Goal: Communication & Community: Answer question/provide support

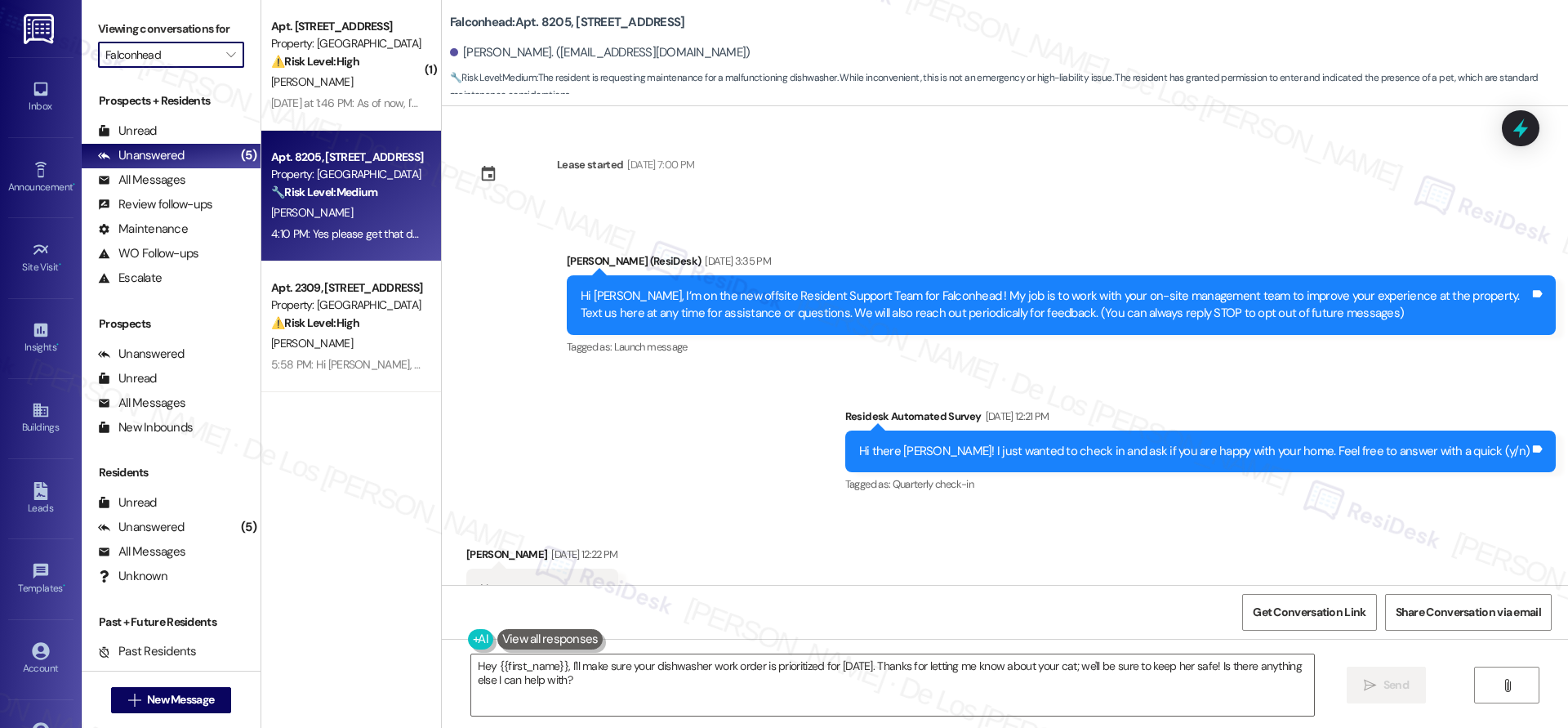
scroll to position [4142, 0]
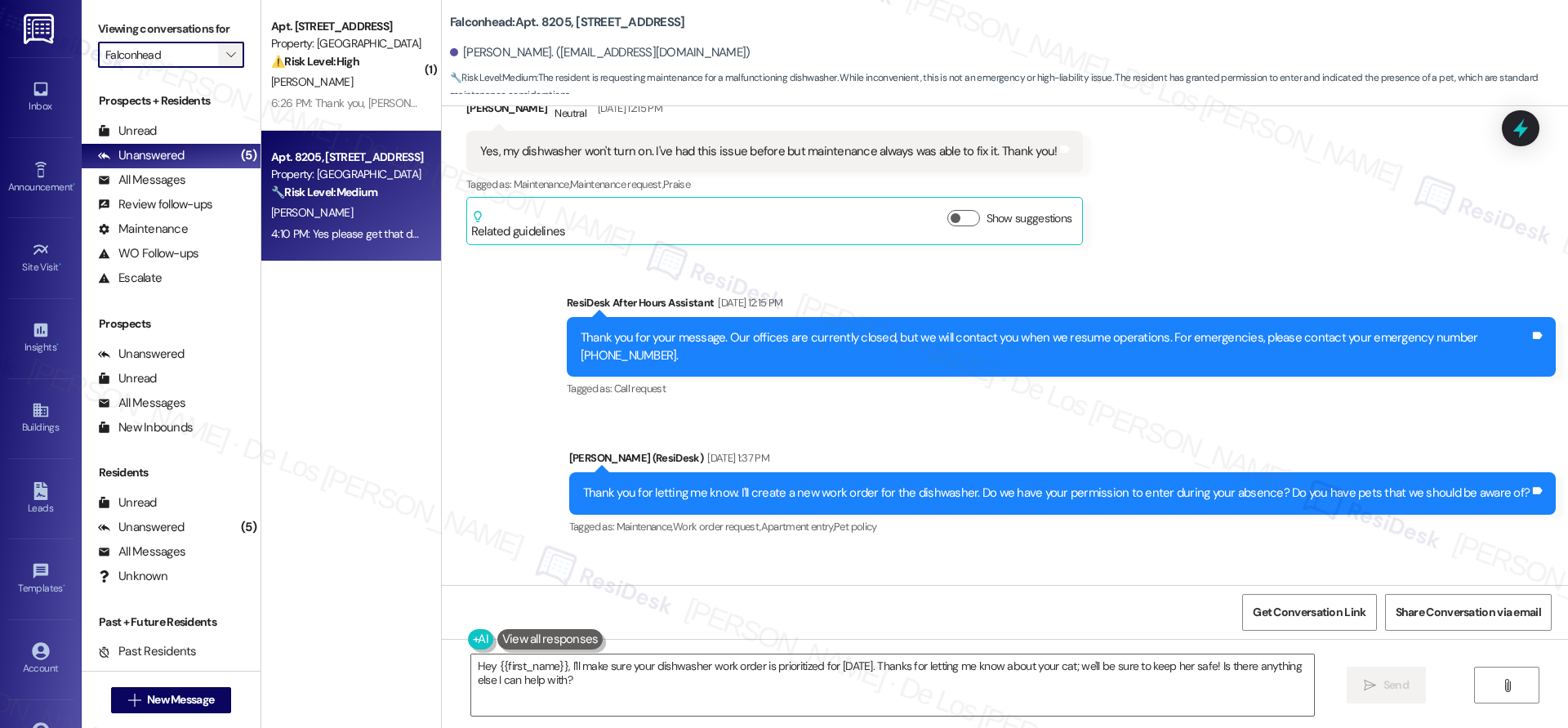
click at [218, 56] on button "" at bounding box center [231, 55] width 26 height 26
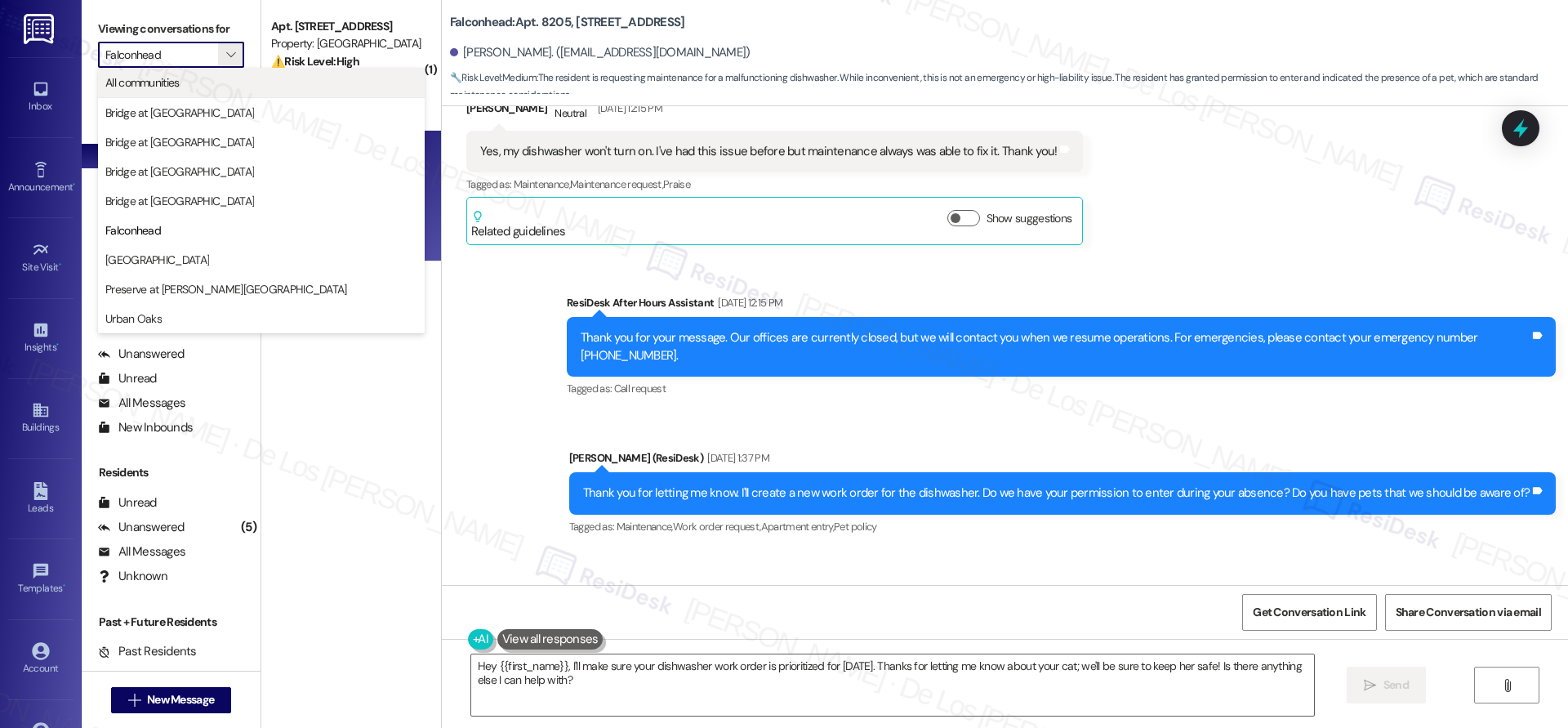
click at [204, 81] on span "All communities" at bounding box center [261, 82] width 312 height 17
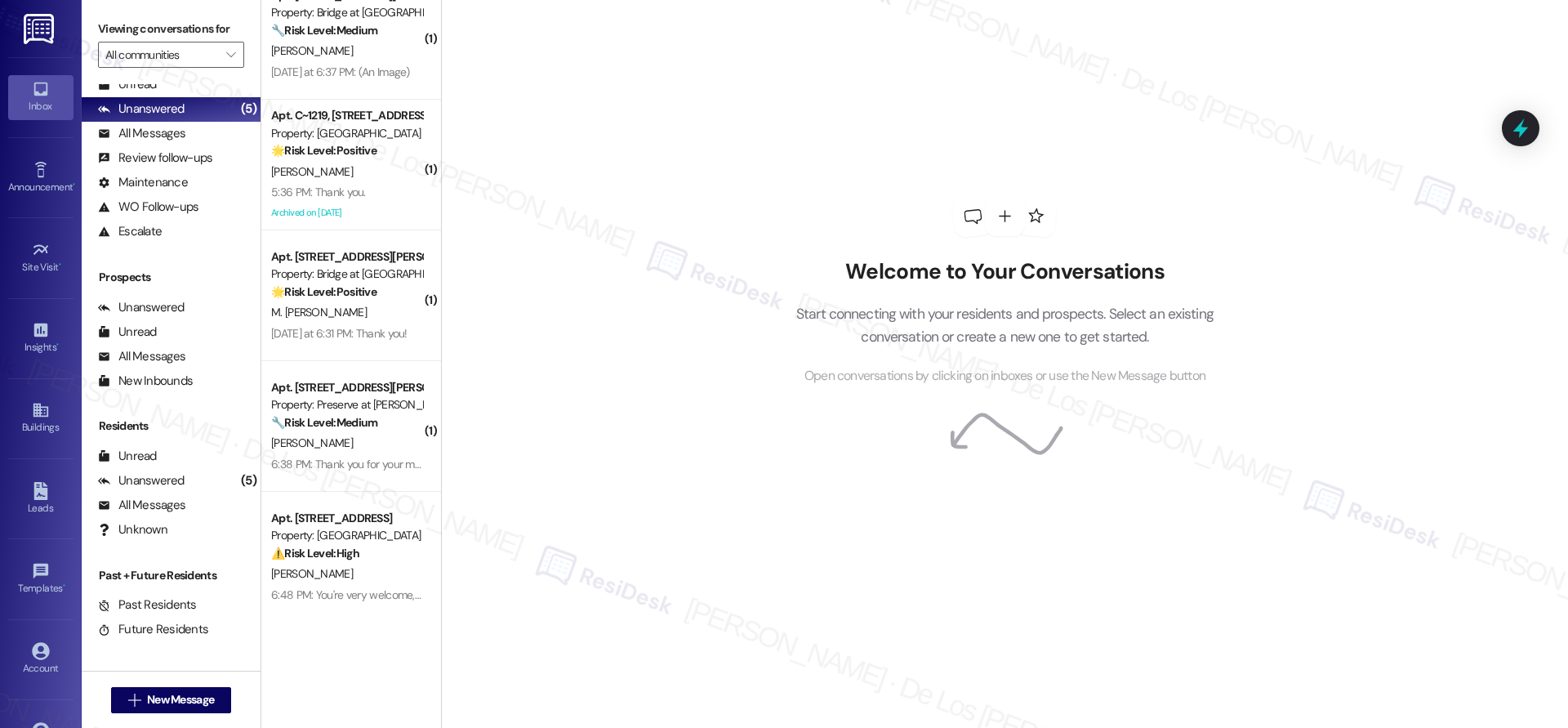
scroll to position [695, 0]
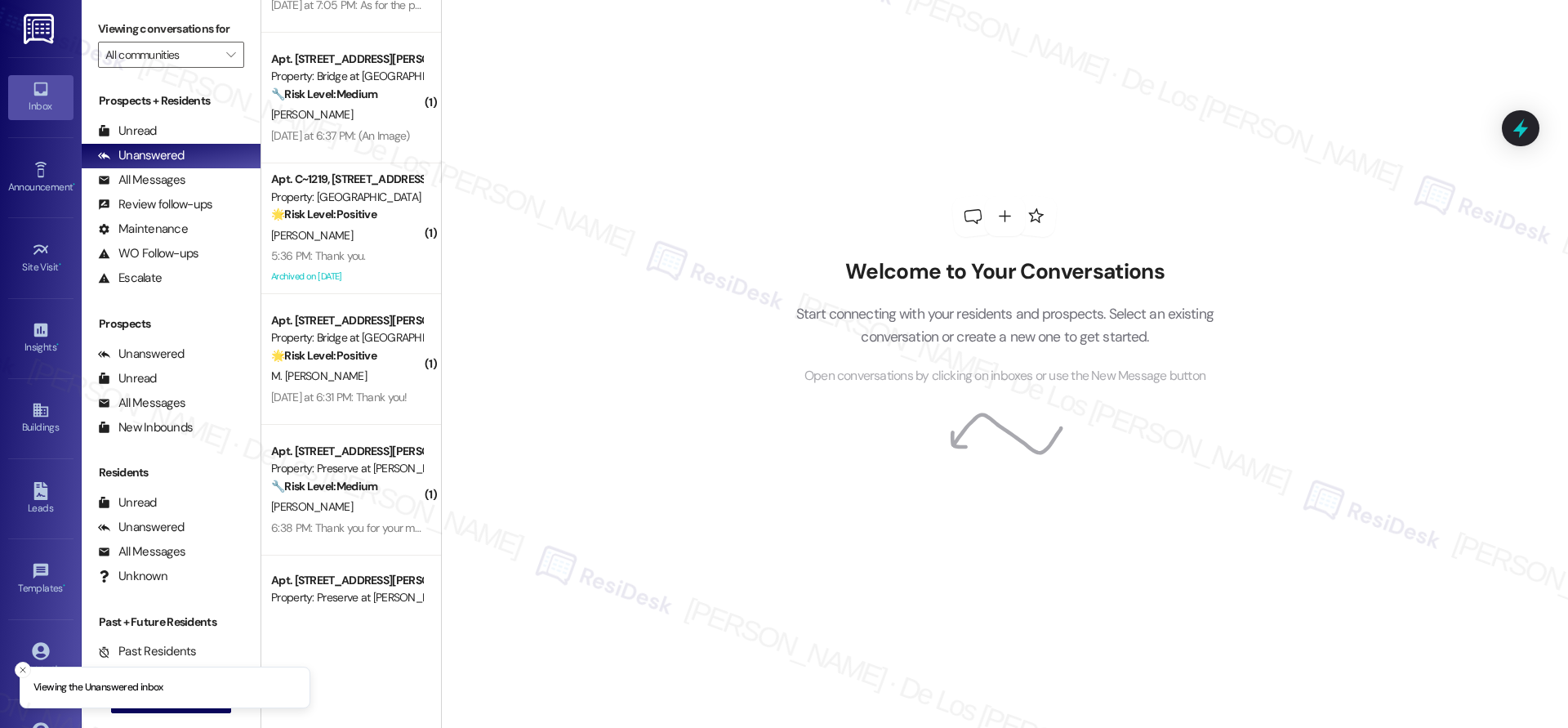
scroll to position [563, 0]
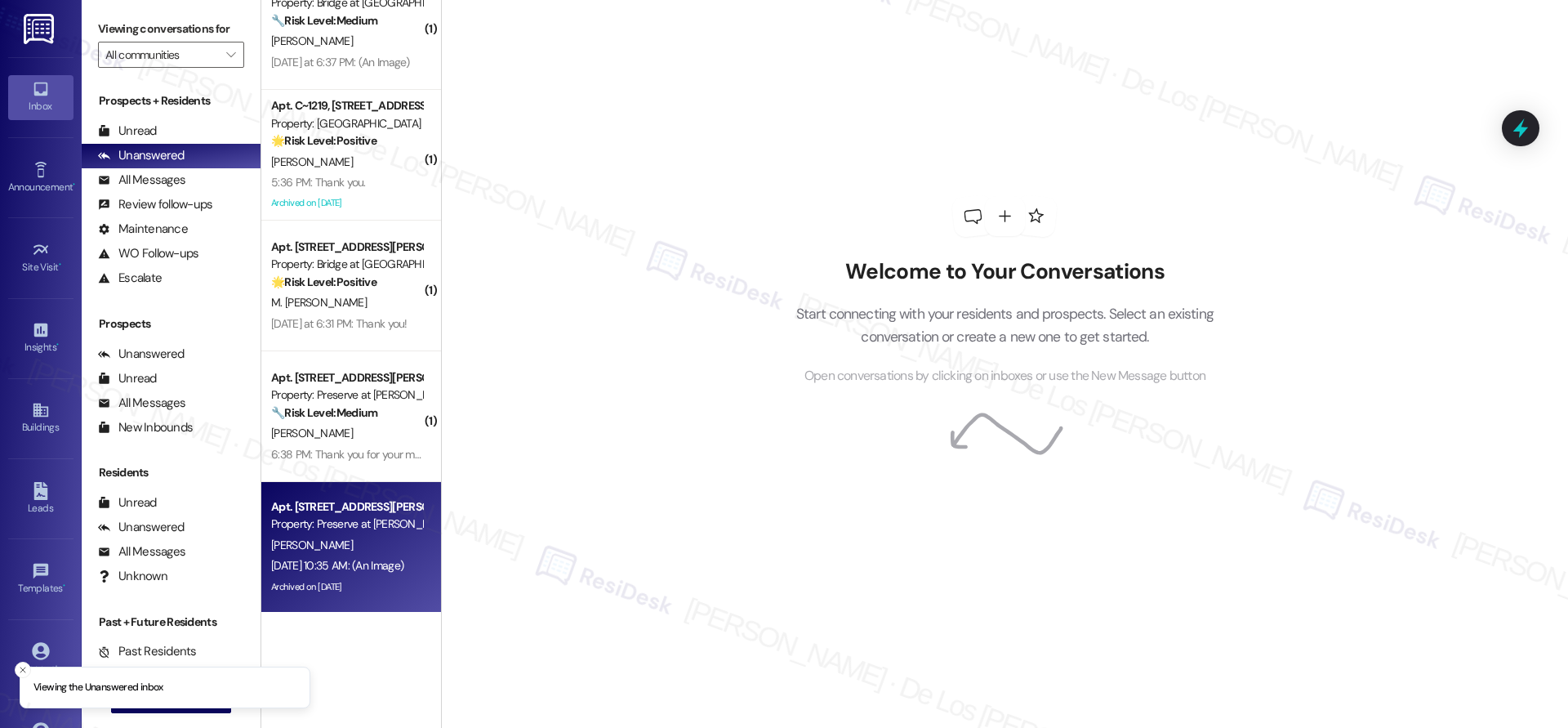
click at [386, 578] on div "Archived on [DATE]" at bounding box center [346, 586] width 154 height 20
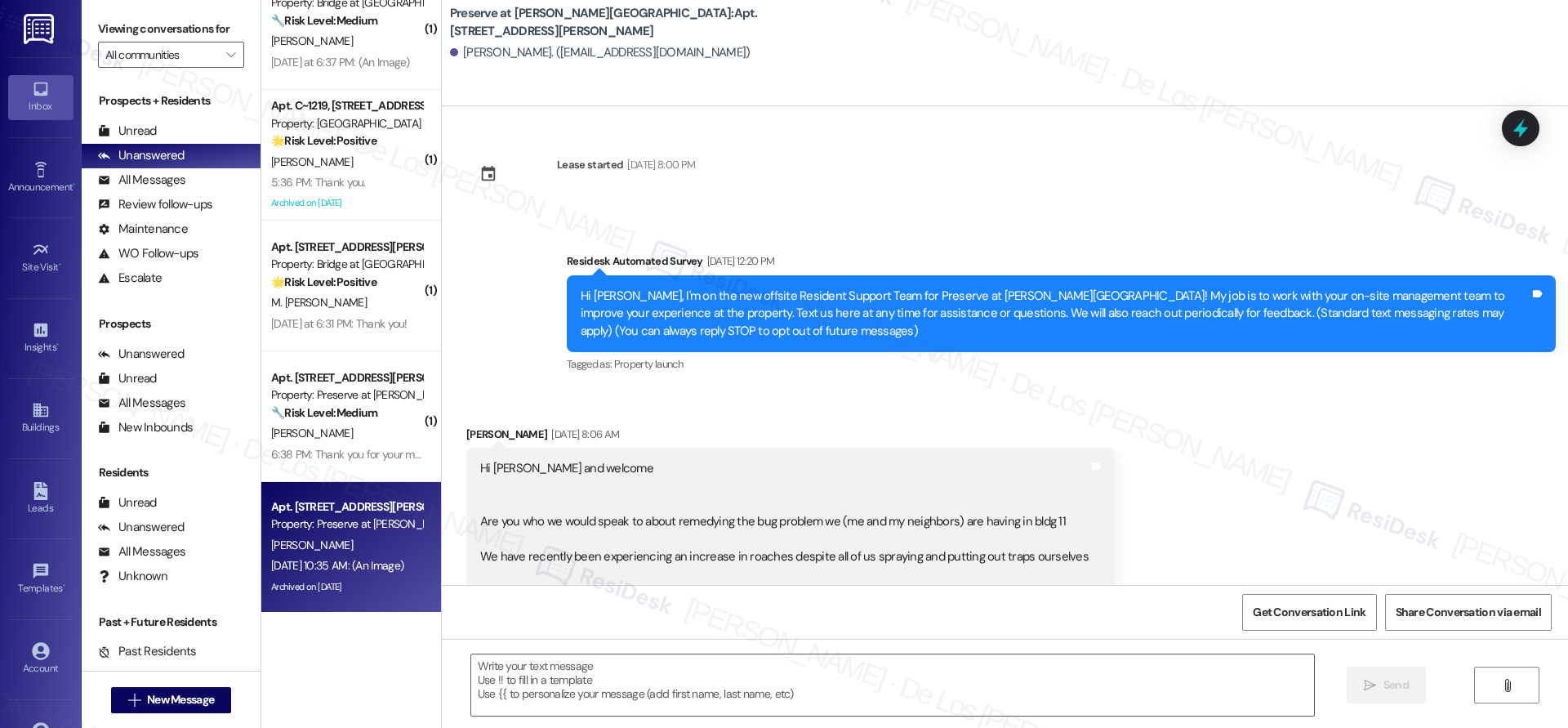
scroll to position [20131, 0]
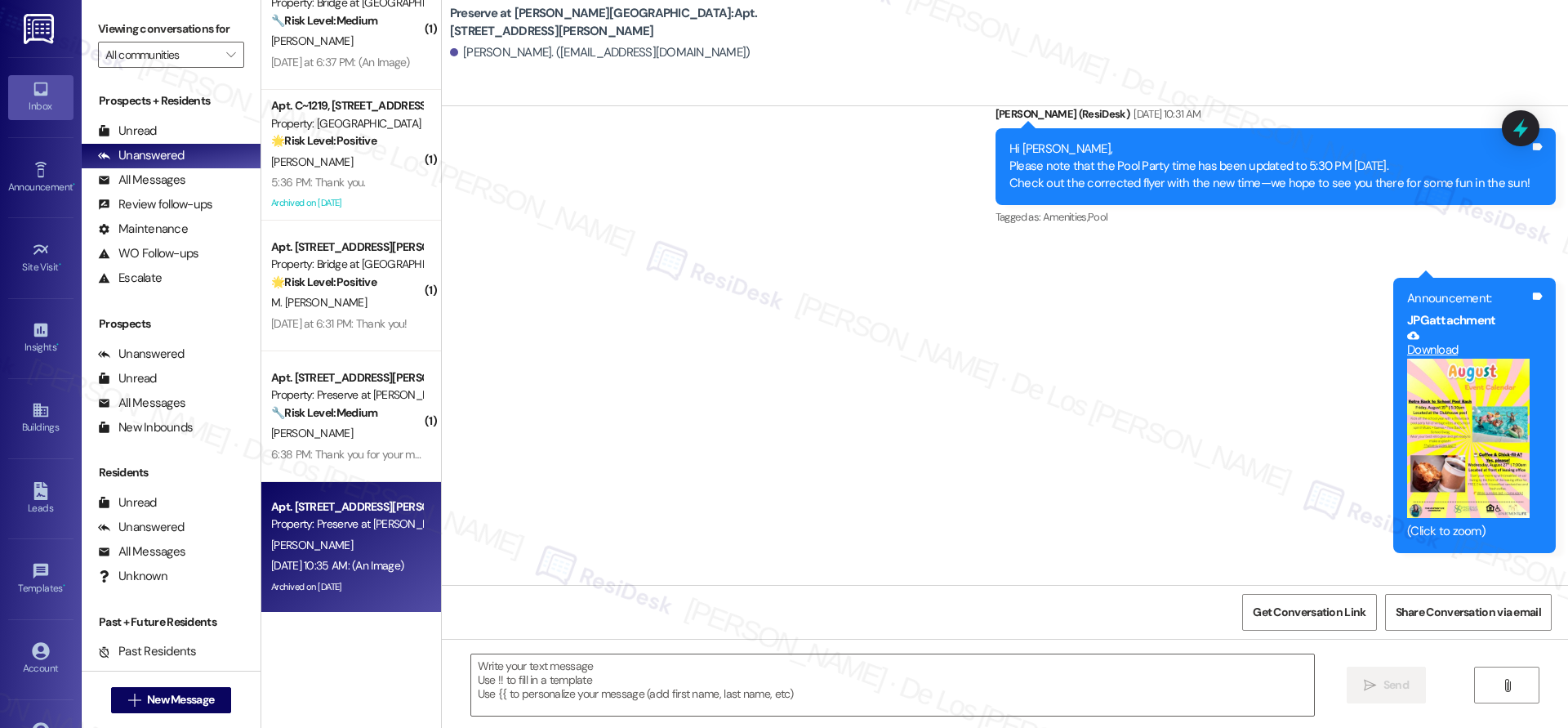
type textarea "Fetching suggested responses. Please feel free to read through the conversation…"
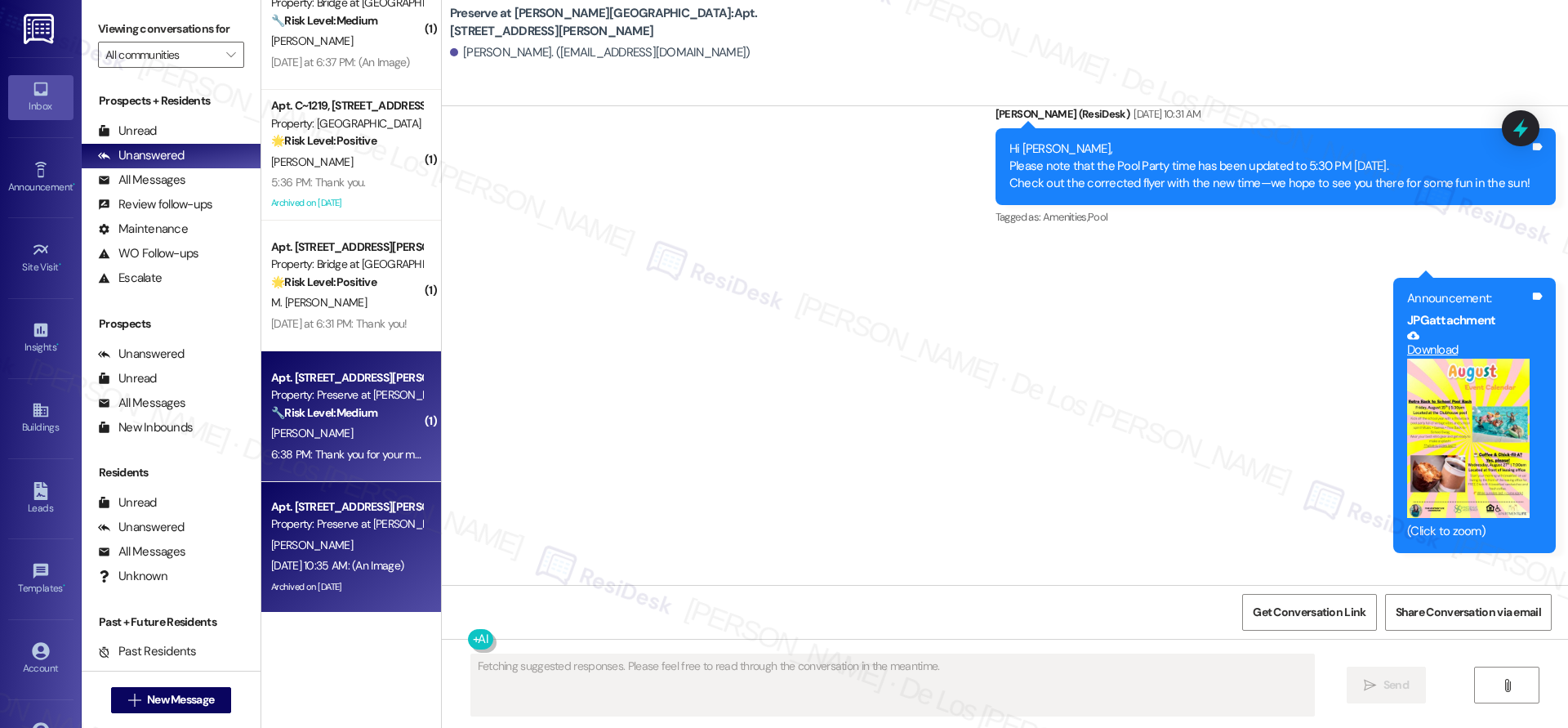
click at [371, 415] on div "🔧 Risk Level: Medium The resident is asking for clarification on where to send …" at bounding box center [347, 412] width 151 height 17
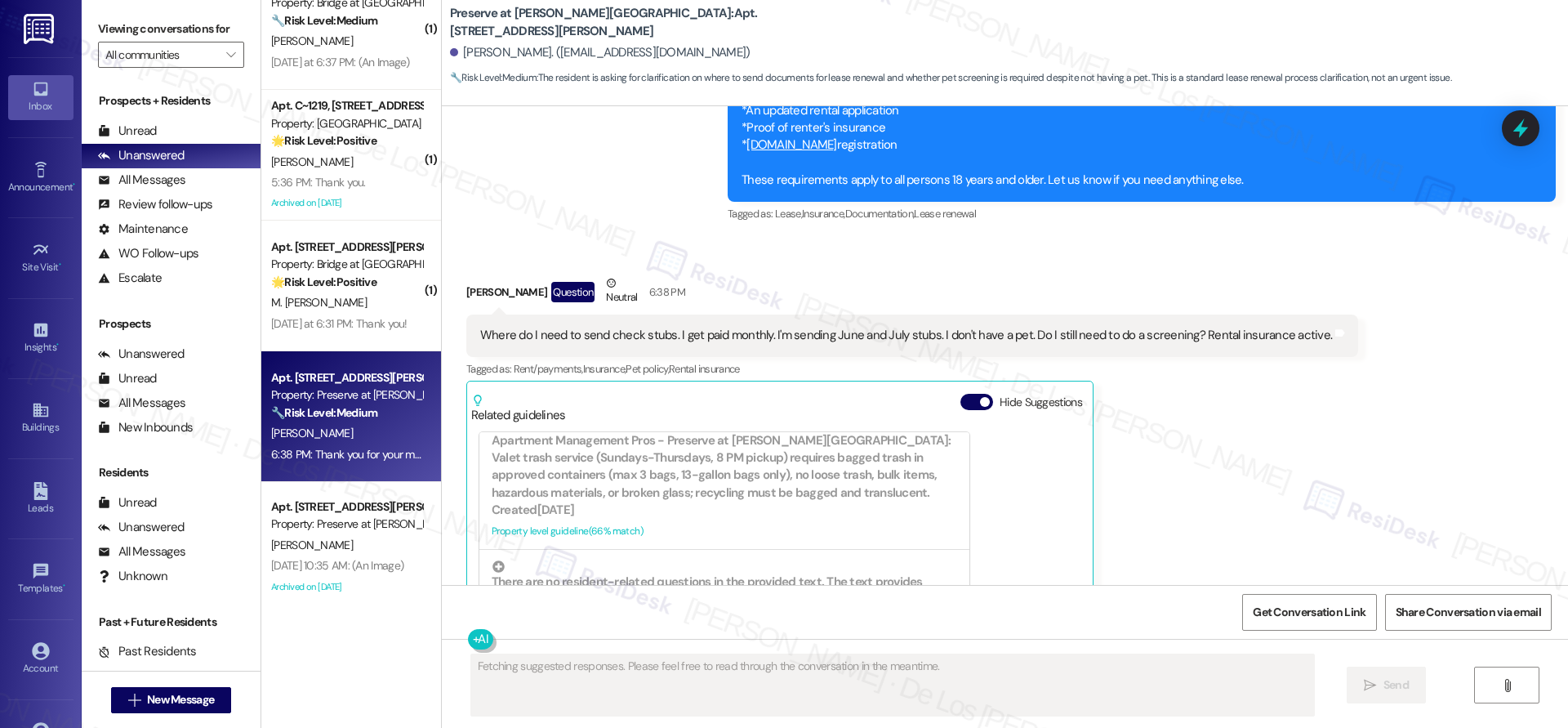
scroll to position [9538, 0]
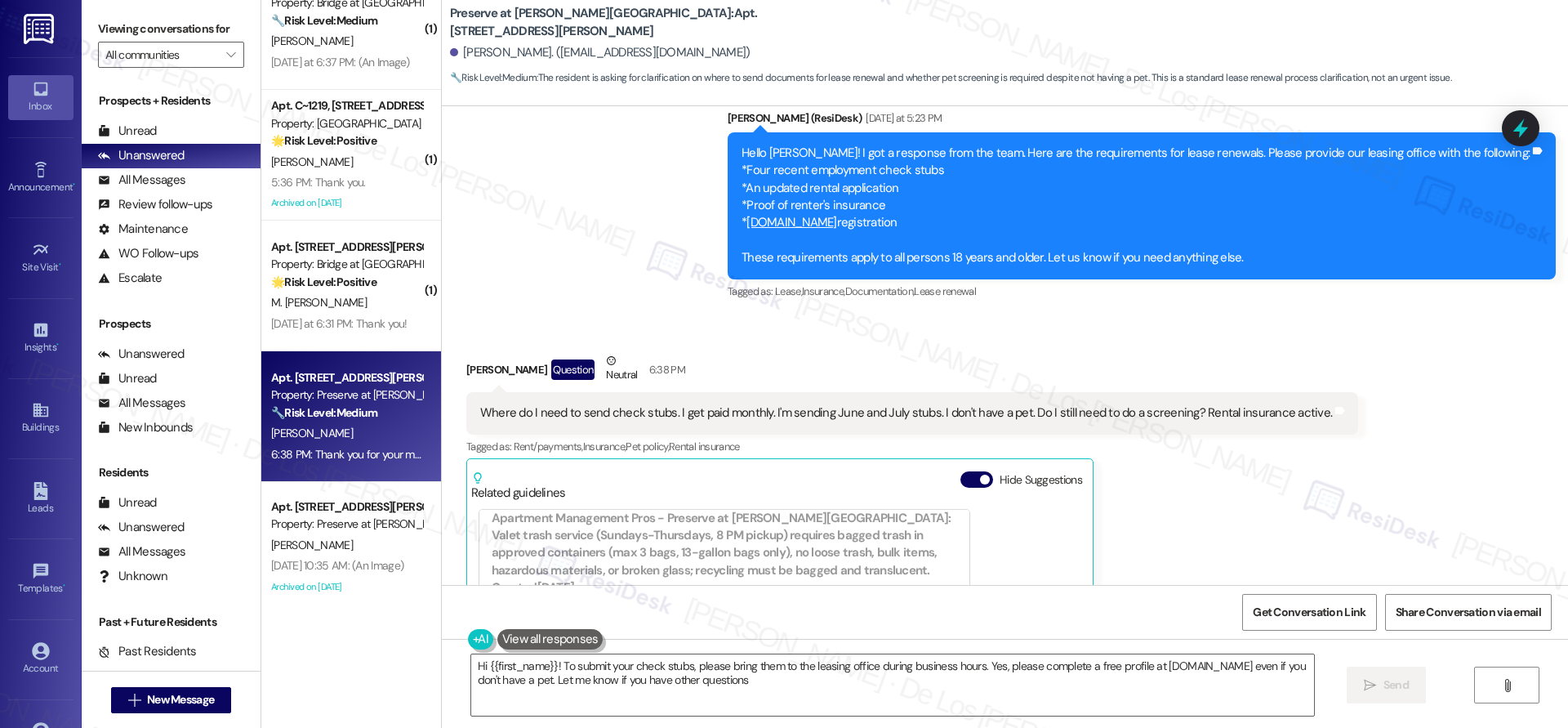
type textarea "Hi {{first_name}}! To submit your check stubs, please bring them to the leasing…"
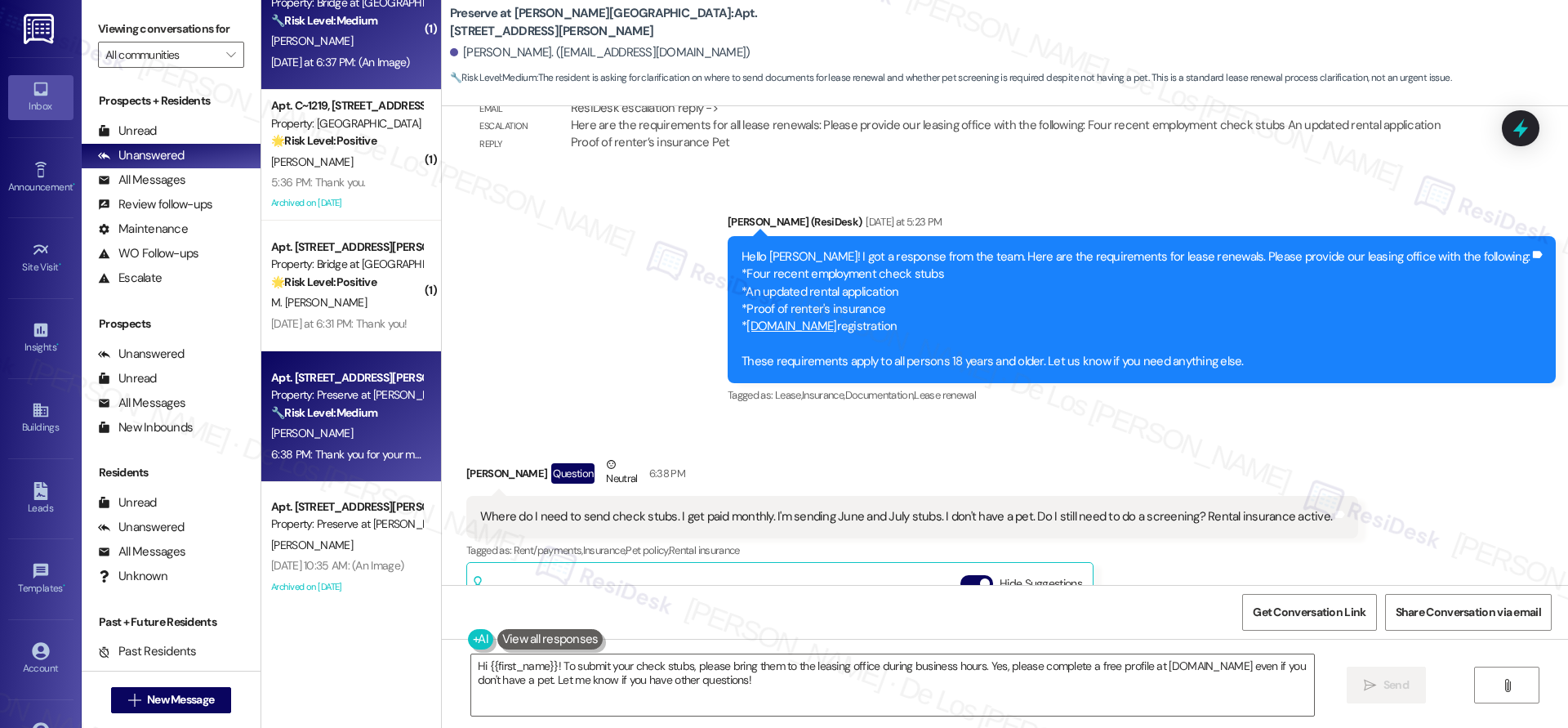
scroll to position [9426, 0]
